Goal: Find specific page/section: Locate a particular part of the current website

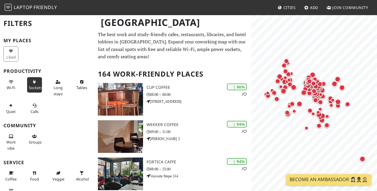
click at [35, 84] on button "Sockets" at bounding box center [34, 84] width 15 height 15
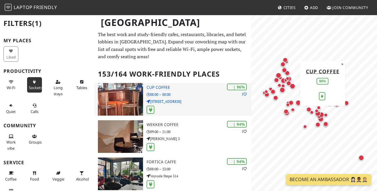
click at [125, 103] on img at bounding box center [120, 99] width 45 height 33
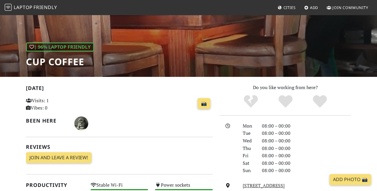
scroll to position [56, 0]
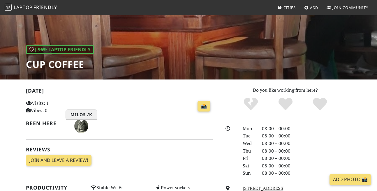
click at [82, 129] on img "Milos /K" at bounding box center [81, 126] width 14 height 14
click at [347, 10] on span "Join Community" at bounding box center [351, 7] width 36 height 5
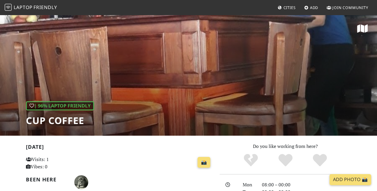
scroll to position [56, 0]
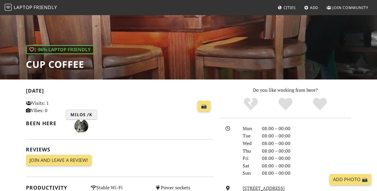
click at [82, 126] on img "Milos /K" at bounding box center [81, 126] width 14 height 14
click at [153, 93] on h2 "[DATE]" at bounding box center [119, 92] width 187 height 8
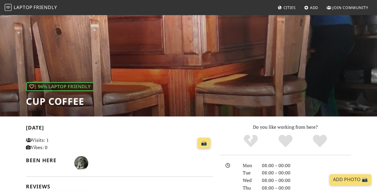
scroll to position [0, 0]
